Goal: Book appointment/travel/reservation

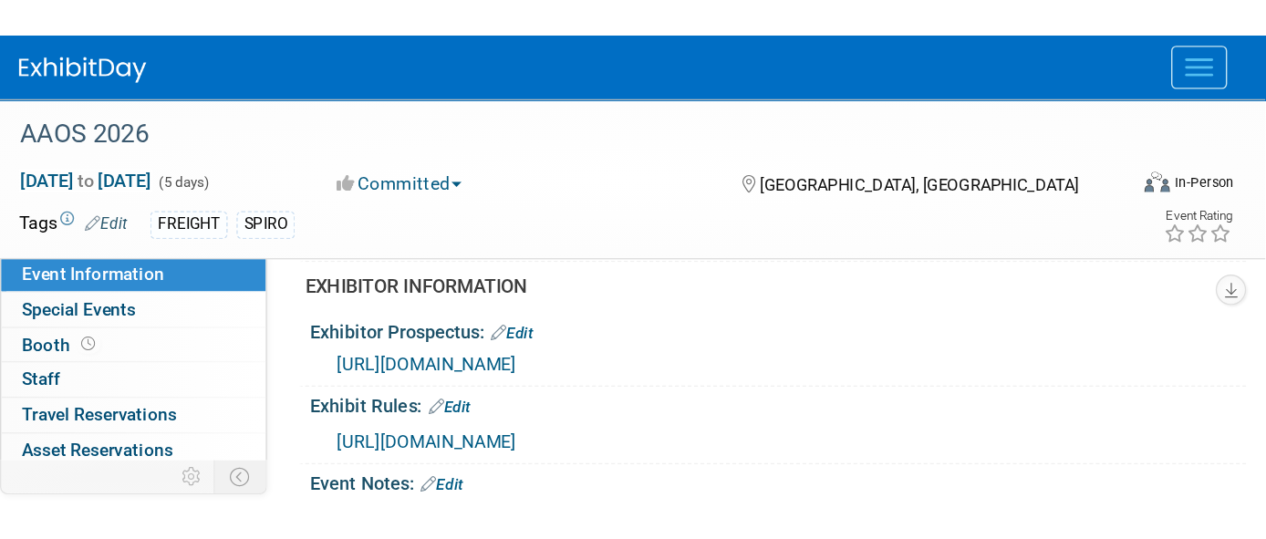
scroll to position [666, 0]
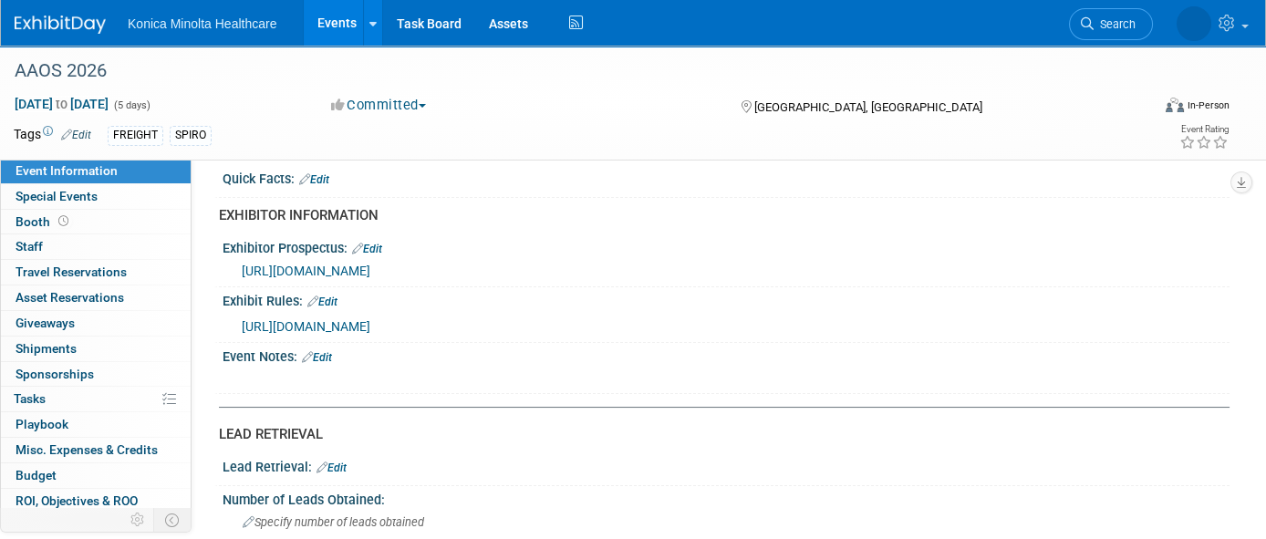
click at [324, 17] on link "Events" at bounding box center [337, 23] width 67 height 46
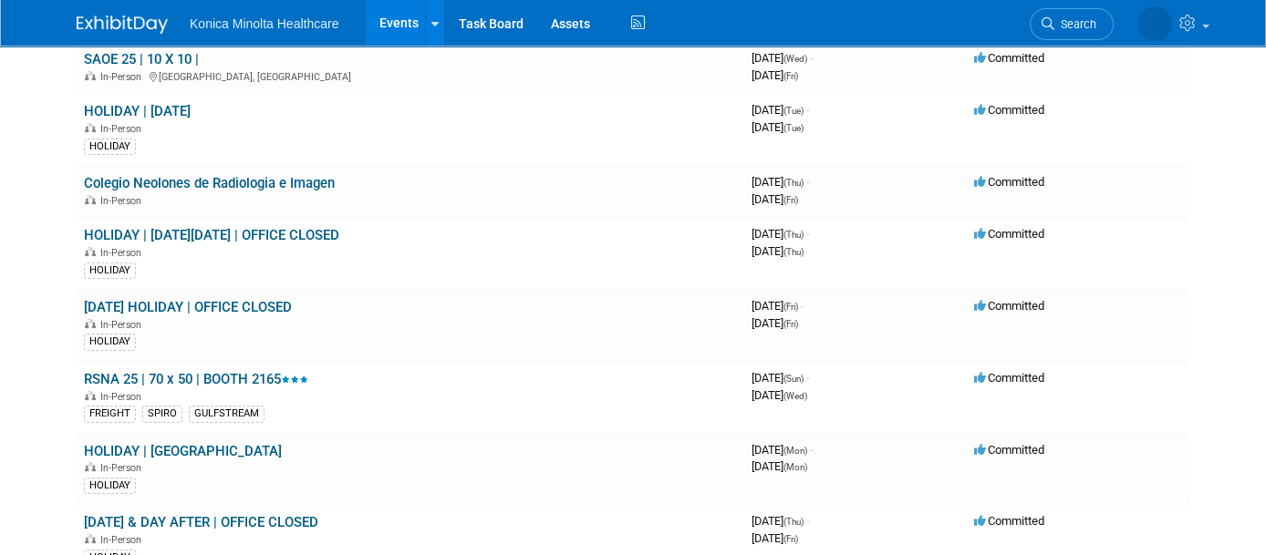
scroll to position [1254, 0]
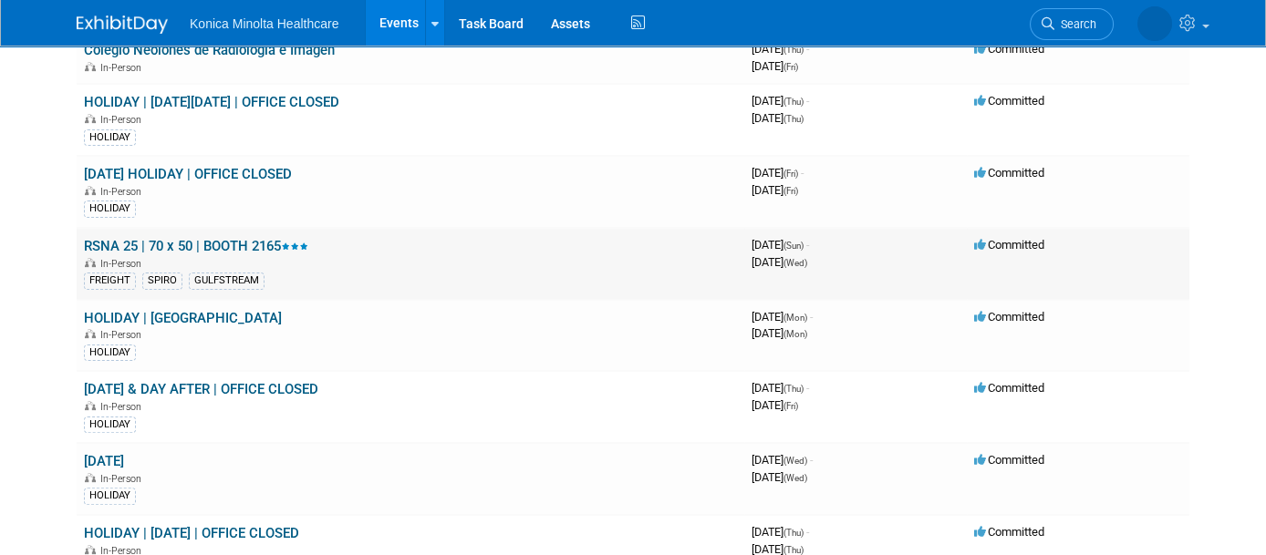
click at [161, 238] on link "RSNA 25 | 70 x 50 | BOOTH 2165" at bounding box center [196, 246] width 224 height 16
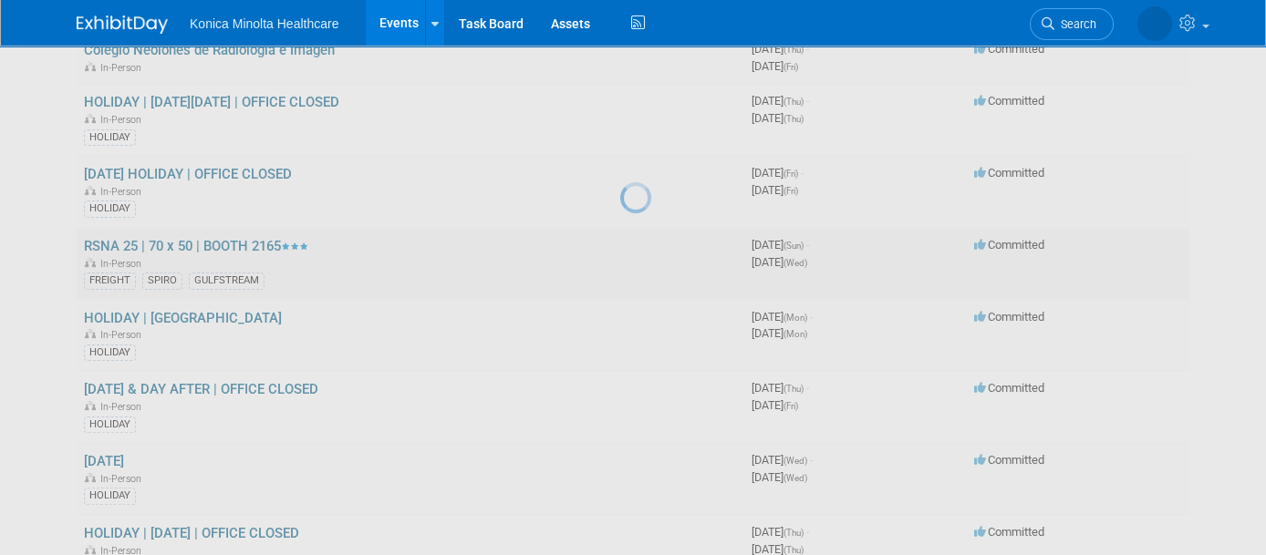
click at [620, 230] on div at bounding box center [633, 277] width 26 height 555
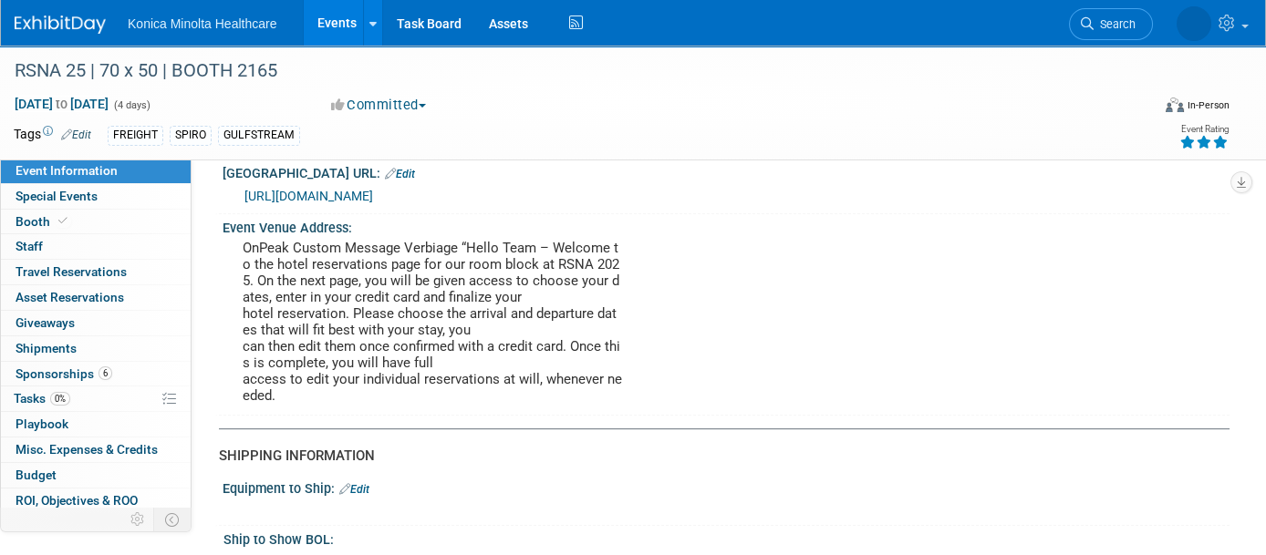
scroll to position [1596, 0]
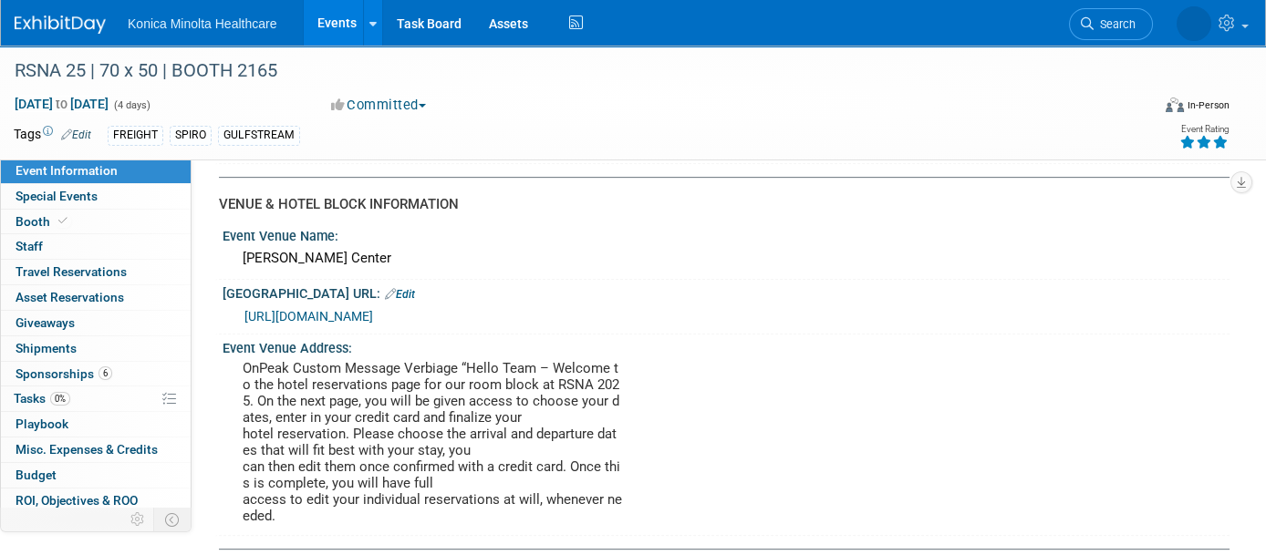
click at [373, 309] on link "[URL][DOMAIN_NAME]" at bounding box center [308, 316] width 129 height 15
